Goal: Task Accomplishment & Management: Use online tool/utility

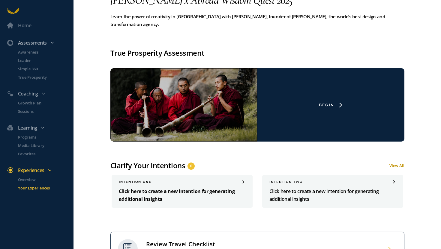
scroll to position [302, 0]
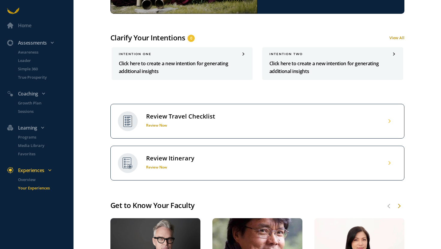
click at [244, 116] on div "Review Travel Checklist Review Now" at bounding box center [257, 121] width 294 height 35
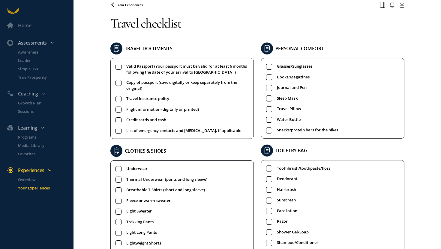
scroll to position [10, 0]
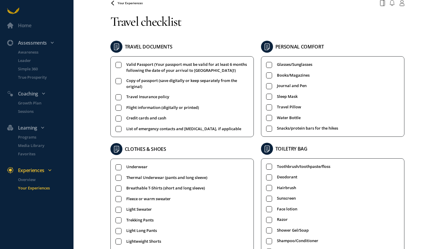
click at [116, 64] on rect at bounding box center [118, 65] width 6 height 6
click at [117, 64] on rect at bounding box center [118, 65] width 6 height 6
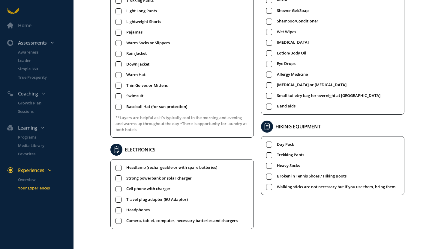
scroll to position [0, 0]
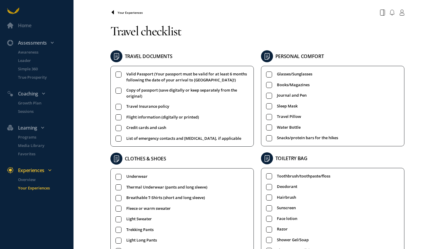
click at [112, 13] on icon at bounding box center [112, 12] width 5 height 5
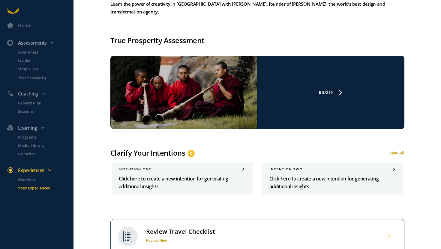
scroll to position [240, 0]
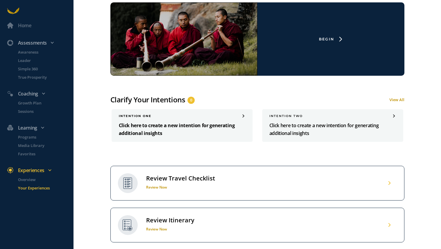
click at [162, 127] on p "Click here to create a new intention for generating additional insights" at bounding box center [182, 130] width 127 height 16
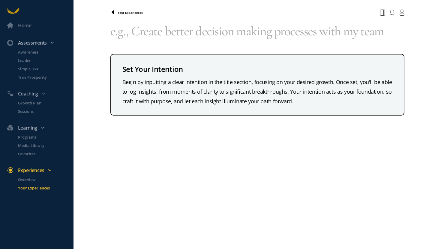
click at [111, 12] on icon at bounding box center [112, 12] width 5 height 5
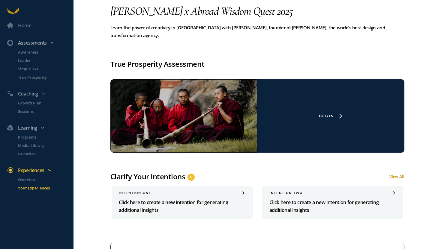
scroll to position [187, 0]
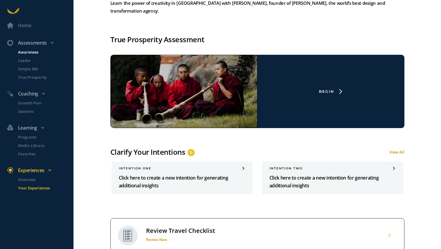
click at [42, 52] on p "Awareness" at bounding box center [45, 52] width 54 height 6
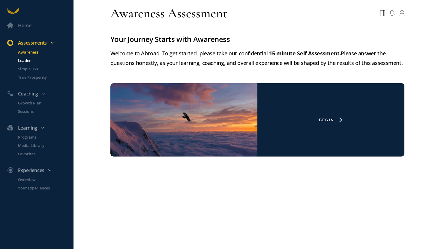
click at [37, 59] on p "Leader" at bounding box center [45, 61] width 54 height 6
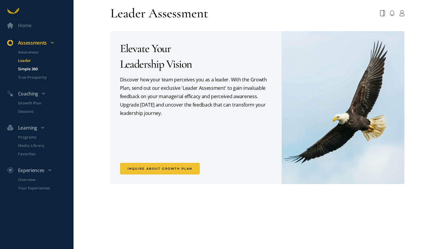
click at [34, 68] on p "Simple 360" at bounding box center [45, 69] width 54 height 6
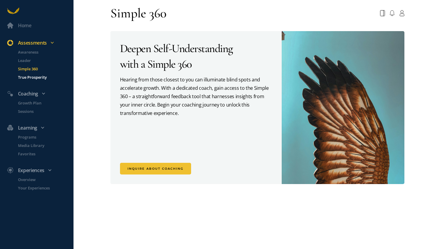
click at [34, 79] on p "True Prosperity" at bounding box center [45, 77] width 54 height 6
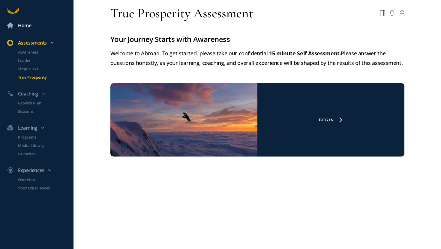
click at [22, 26] on div "Home" at bounding box center [24, 26] width 13 height 8
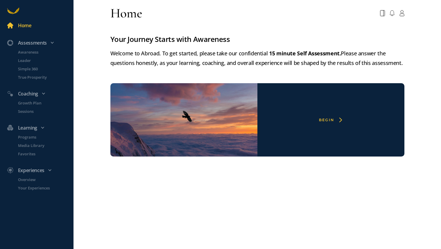
click at [258, 106] on div "Begin" at bounding box center [330, 119] width 147 height 73
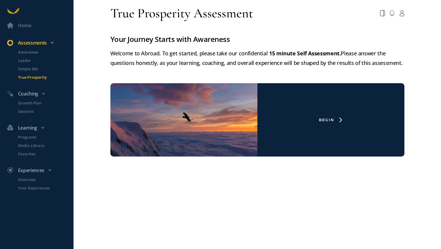
click at [32, 76] on p "True Prosperity" at bounding box center [45, 77] width 54 height 6
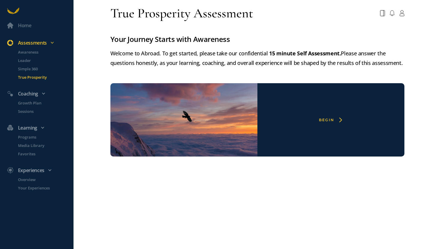
click at [291, 109] on div "Begin" at bounding box center [330, 119] width 147 height 73
